Goal: Transaction & Acquisition: Purchase product/service

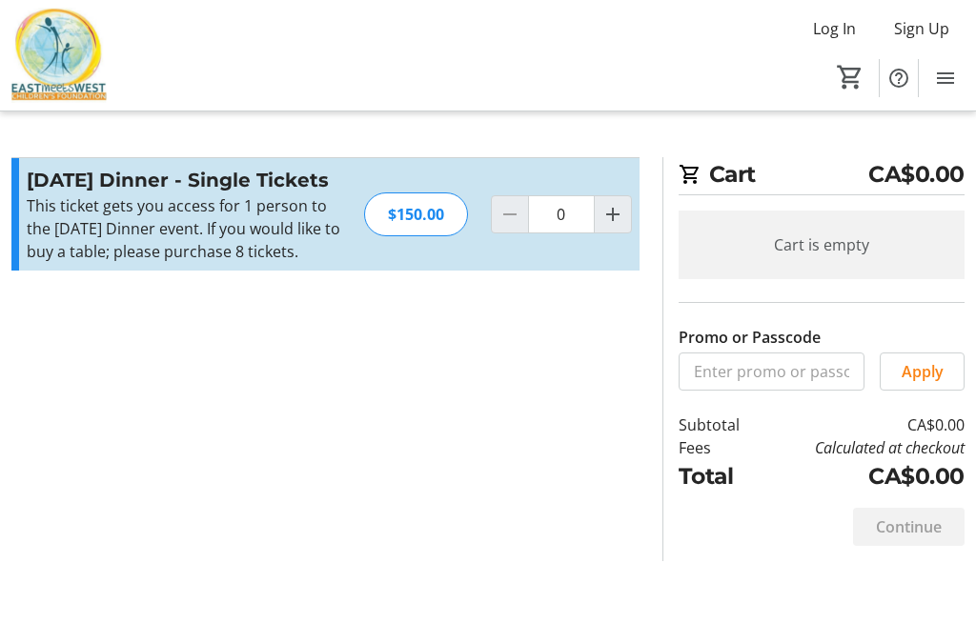
click at [616, 223] on mat-icon "Increment by one" at bounding box center [612, 214] width 23 height 23
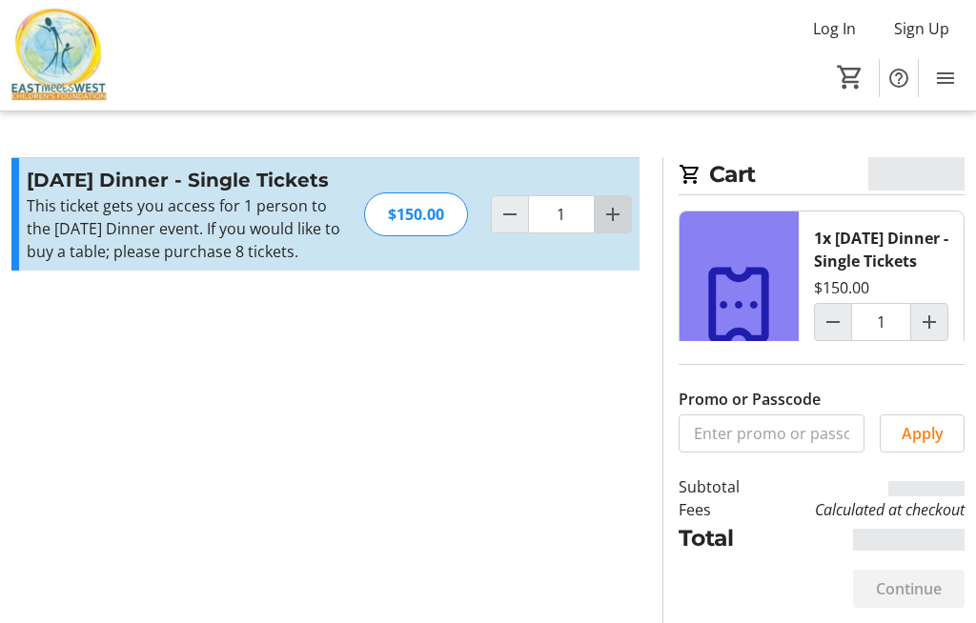
click at [613, 217] on mat-icon "Increment by one" at bounding box center [612, 214] width 23 height 23
type input "2"
click at [612, 223] on mat-icon "Increment by one" at bounding box center [612, 214] width 23 height 23
click at [606, 221] on mat-icon "Increment by one" at bounding box center [612, 214] width 23 height 23
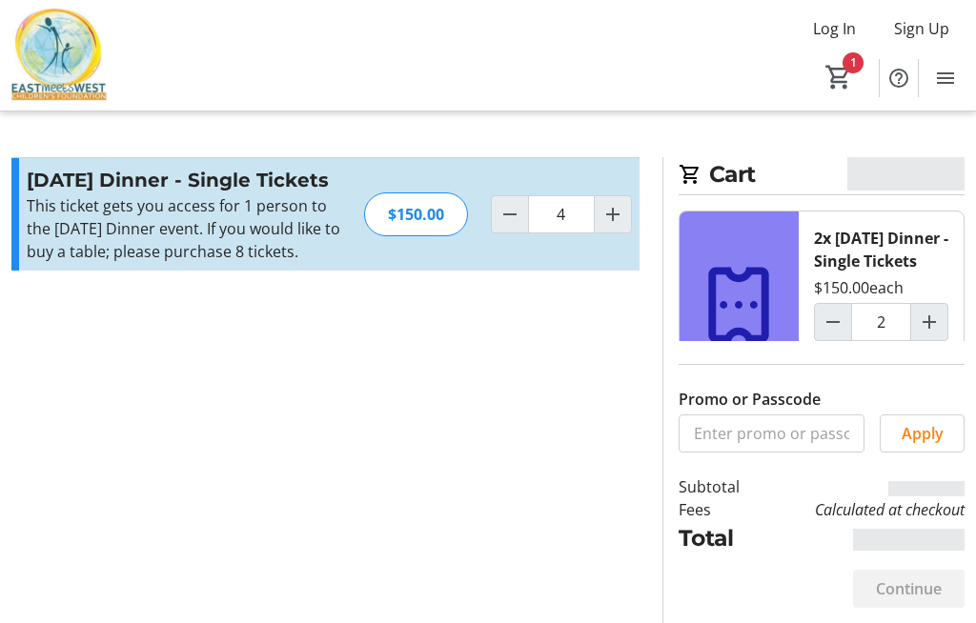
click at [614, 218] on mat-icon "Increment by one" at bounding box center [612, 214] width 23 height 23
type input "5"
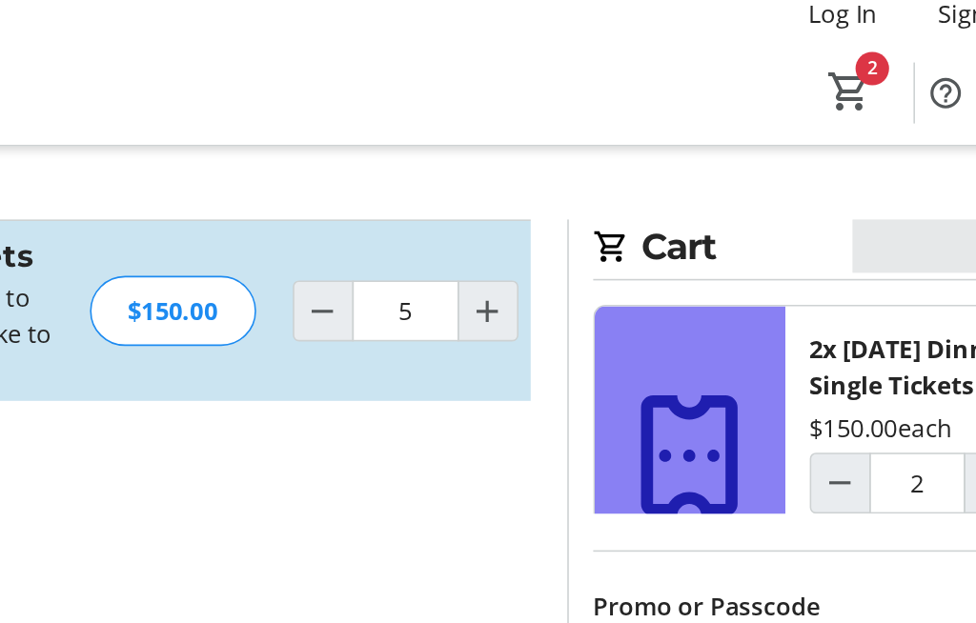
type input "5"
click at [601, 204] on mat-icon "Increment by one" at bounding box center [612, 214] width 23 height 23
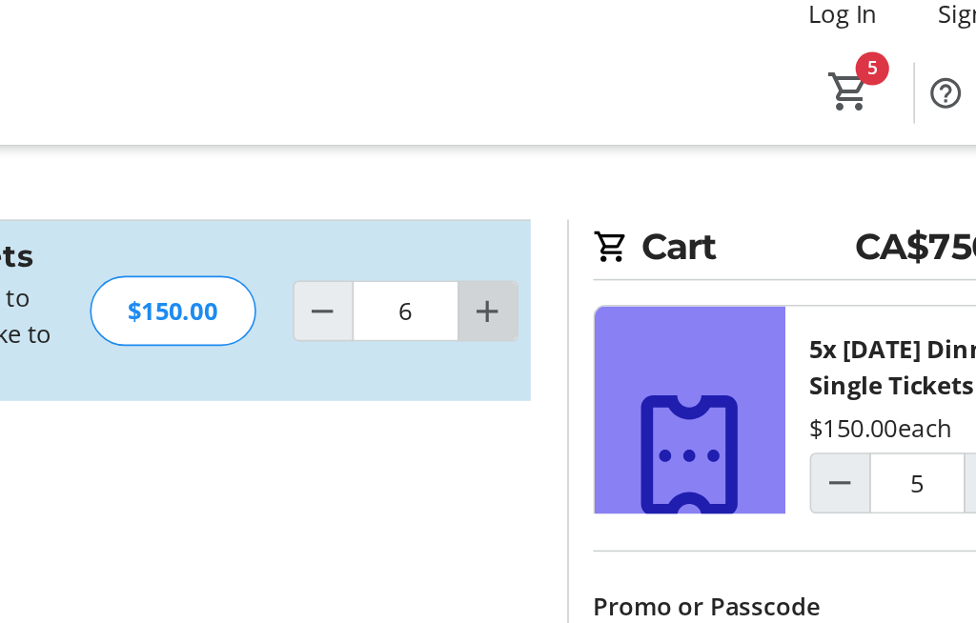
click at [601, 203] on mat-icon "Increment by one" at bounding box center [612, 214] width 23 height 23
type input "8"
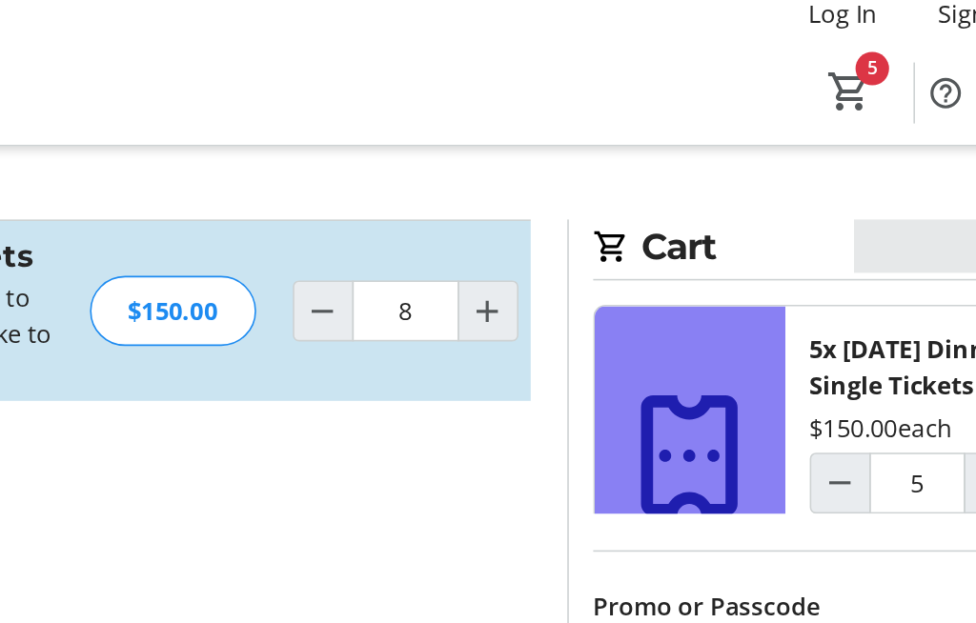
type input "8"
